Goal: Navigation & Orientation: Find specific page/section

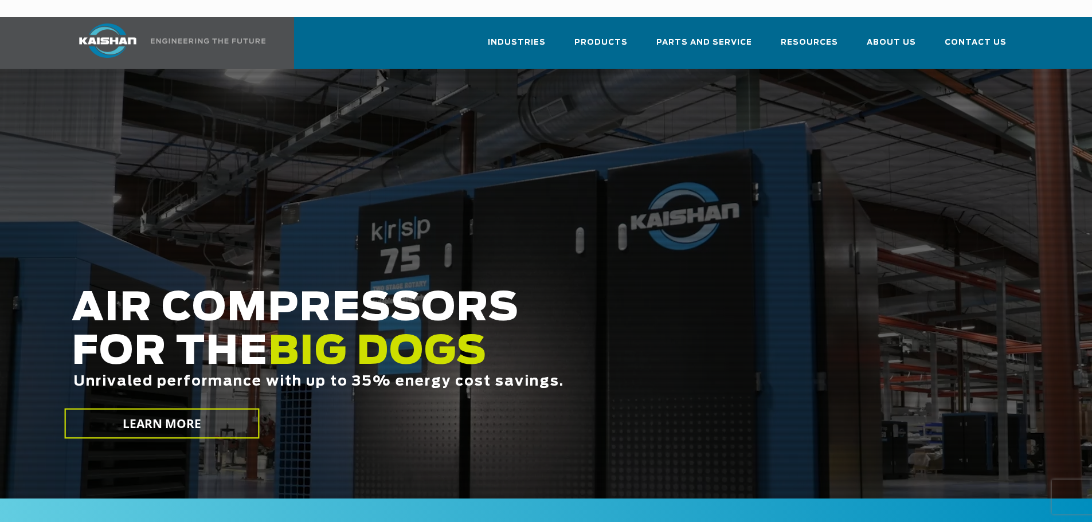
click at [158, 38] on img at bounding box center [208, 40] width 115 height 5
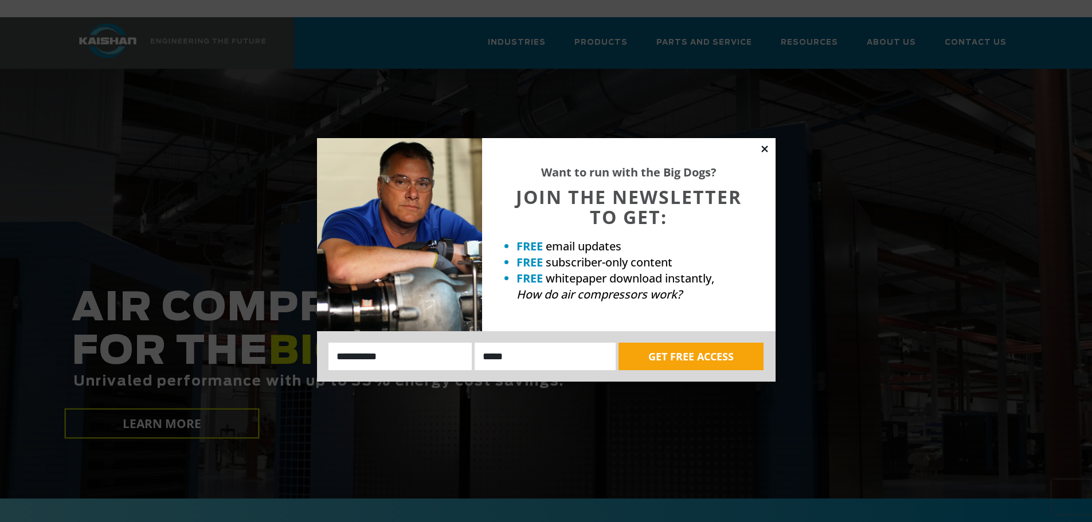
click at [764, 146] on icon at bounding box center [765, 149] width 10 height 10
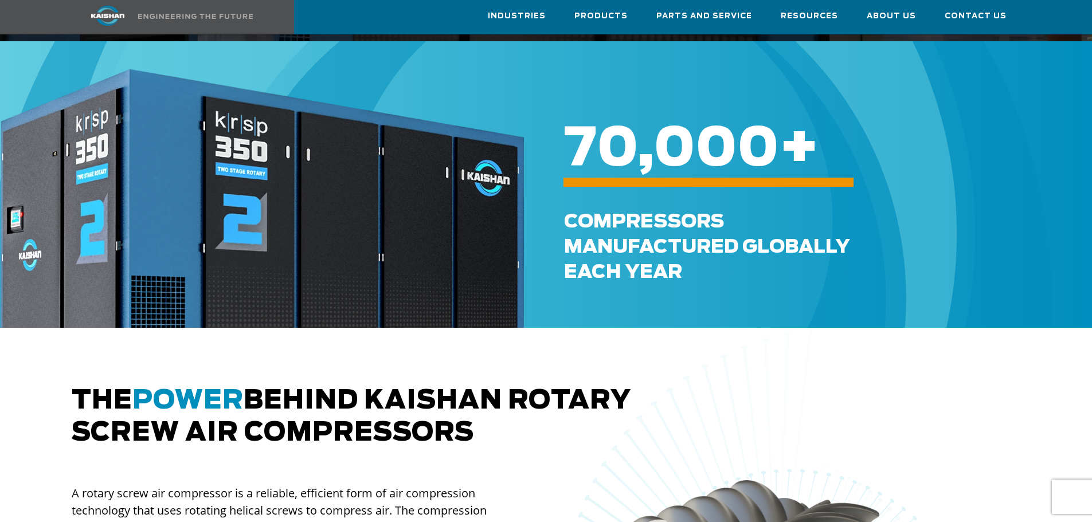
scroll to position [459, 0]
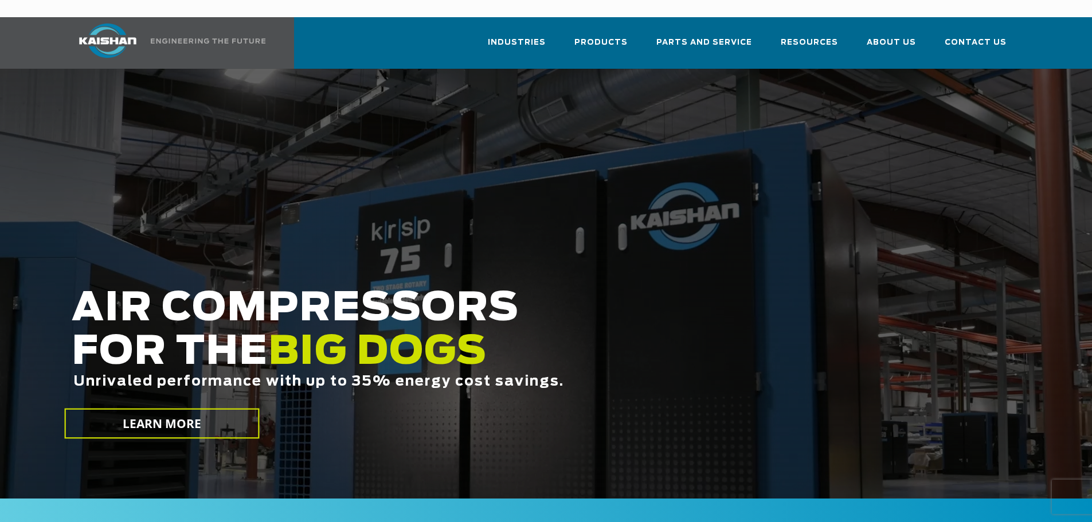
click at [161, 38] on img at bounding box center [208, 40] width 115 height 5
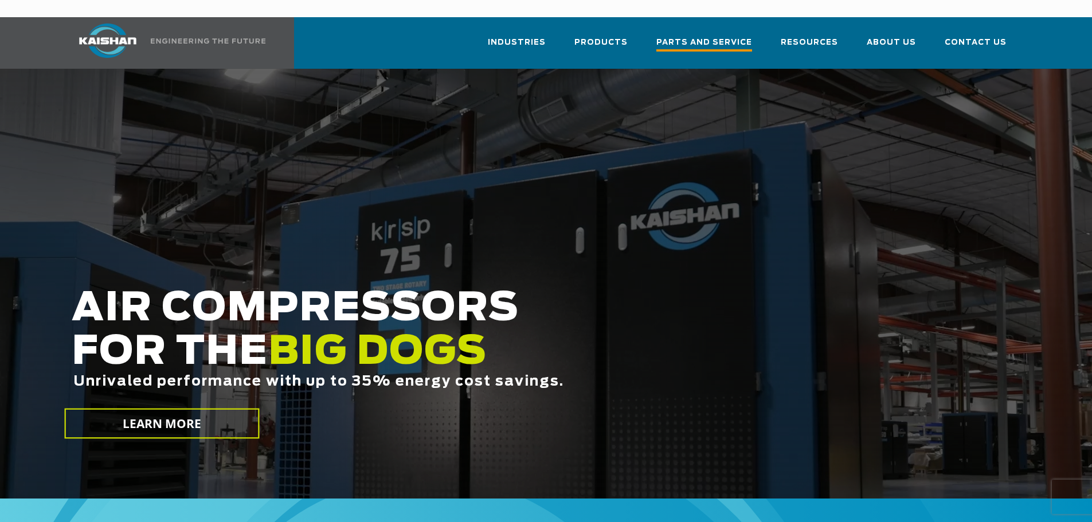
click at [718, 36] on span "Parts and Service" at bounding box center [704, 43] width 96 height 15
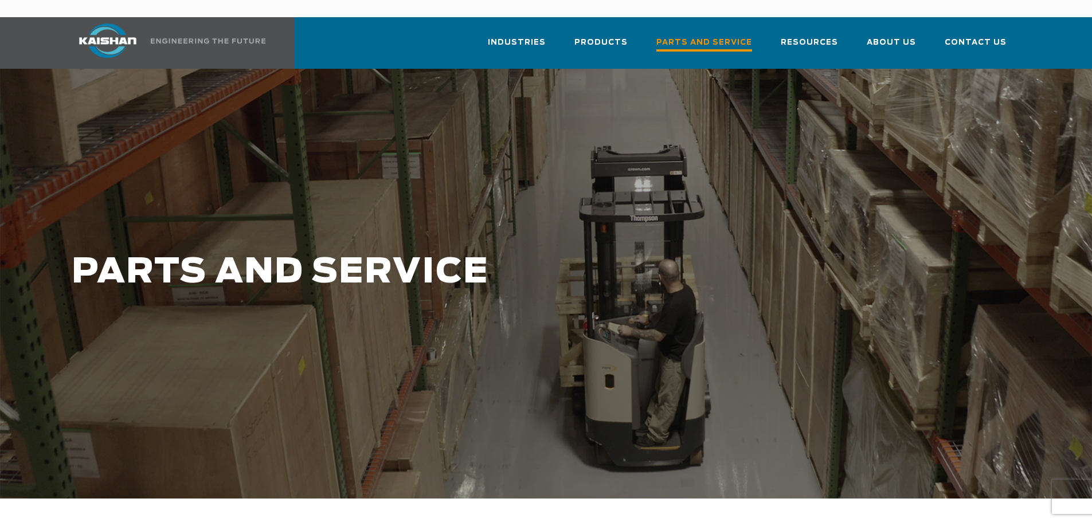
click at [726, 36] on span "Parts and Service" at bounding box center [704, 43] width 96 height 15
click at [1077, 22] on div "Industries Aerospace Agriculture Amusement Parks Aquaculture Automotive Aviatio…" at bounding box center [546, 43] width 1092 height 52
